Goal: Task Accomplishment & Management: Complete application form

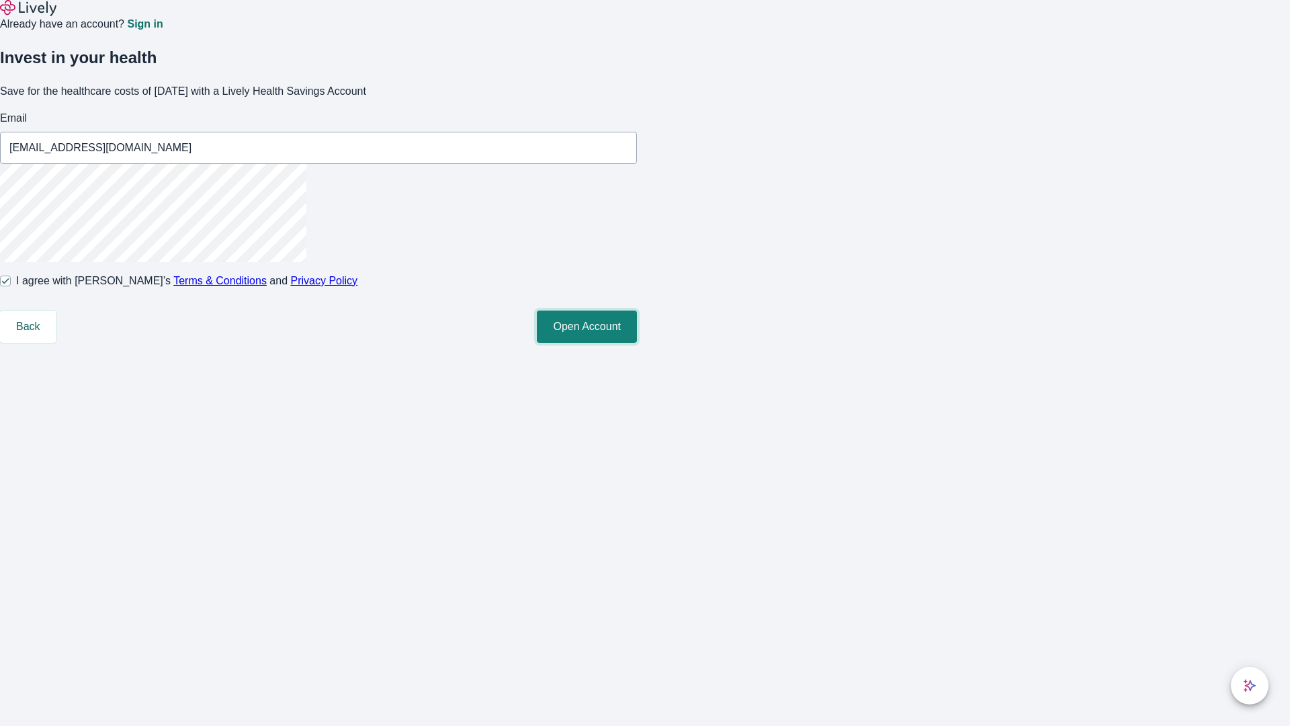
click at [637, 343] on button "Open Account" at bounding box center [587, 326] width 100 height 32
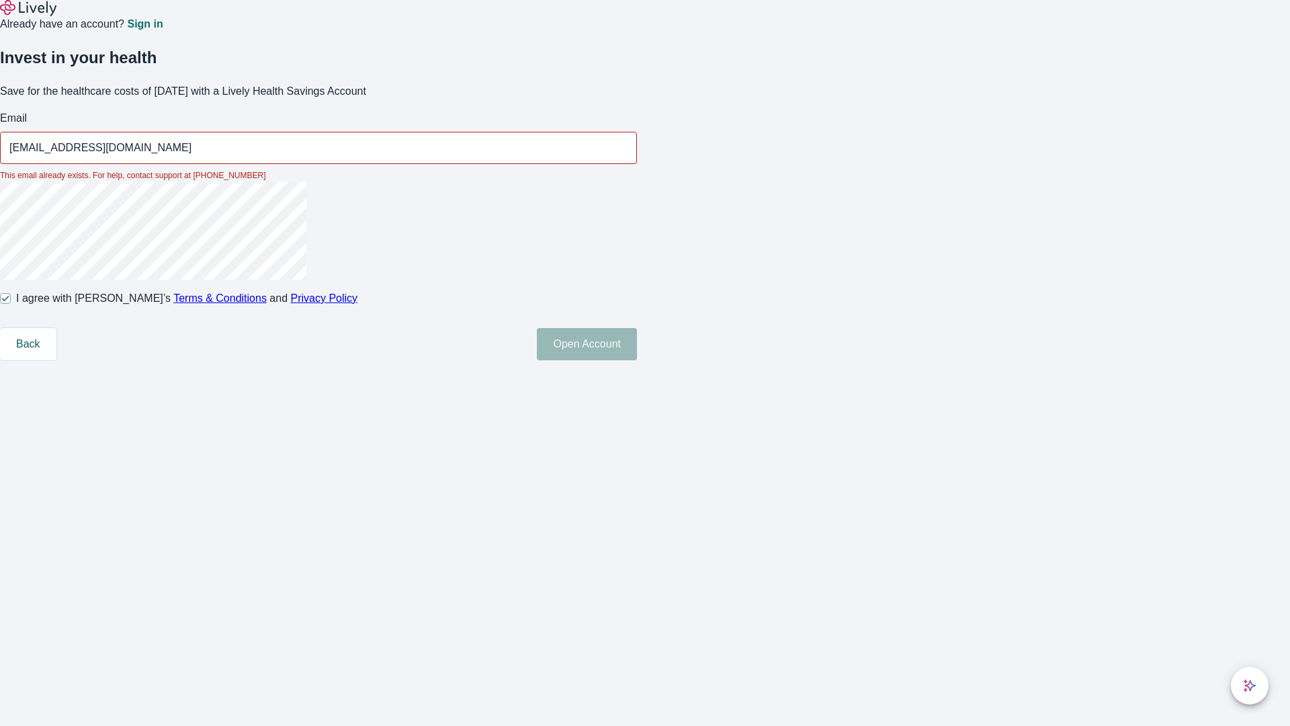
type input "[EMAIL_ADDRESS][DOMAIN_NAME]"
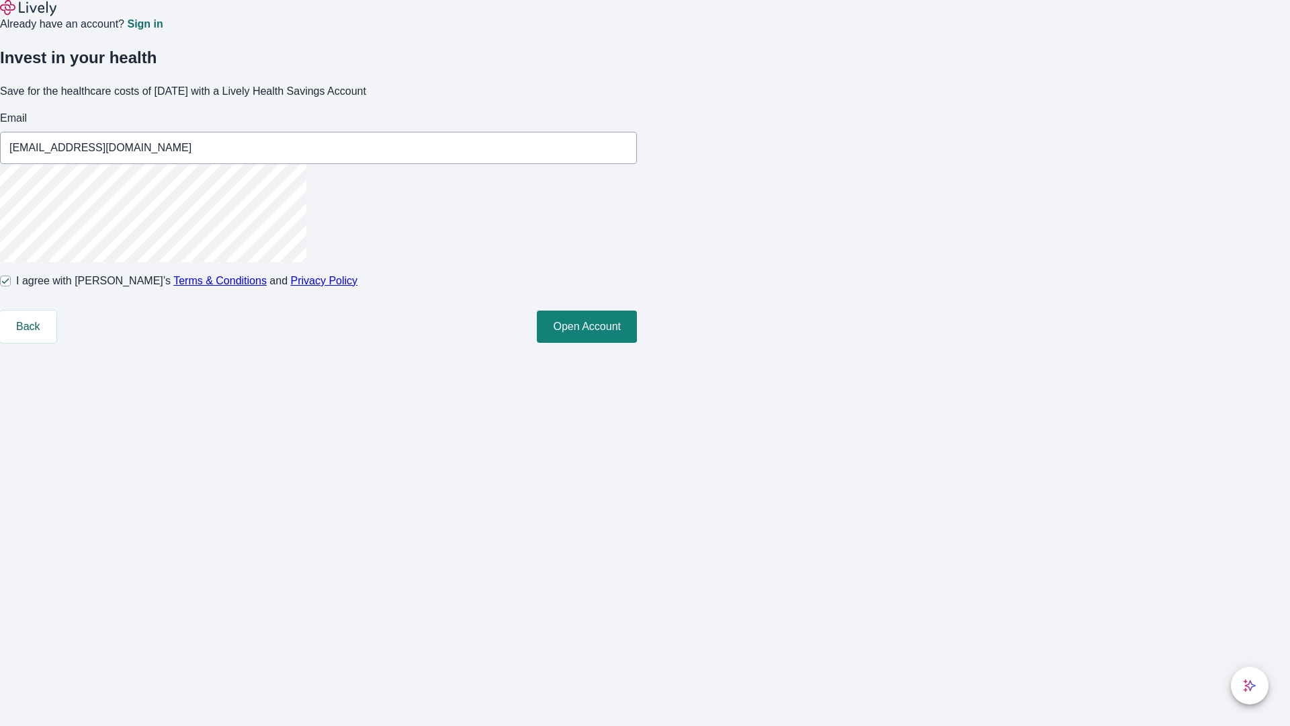
click at [11, 286] on input "I agree with Lively’s Terms & Conditions and Privacy Policy" at bounding box center [5, 281] width 11 height 11
checkbox input "false"
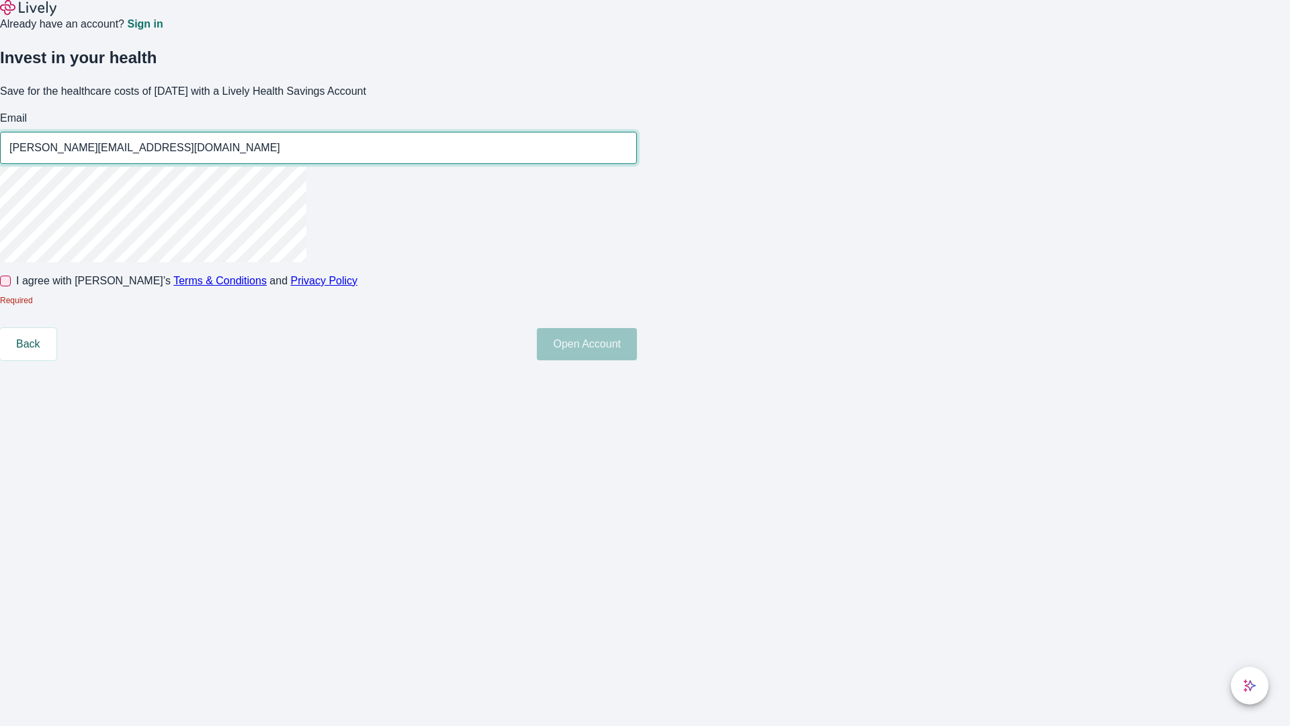
type input "[PERSON_NAME][EMAIL_ADDRESS][DOMAIN_NAME]"
click at [11, 286] on input "I agree with Lively’s Terms & Conditions and Privacy Policy" at bounding box center [5, 281] width 11 height 11
checkbox input "true"
click at [637, 360] on button "Open Account" at bounding box center [587, 344] width 100 height 32
